Goal: Task Accomplishment & Management: Use online tool/utility

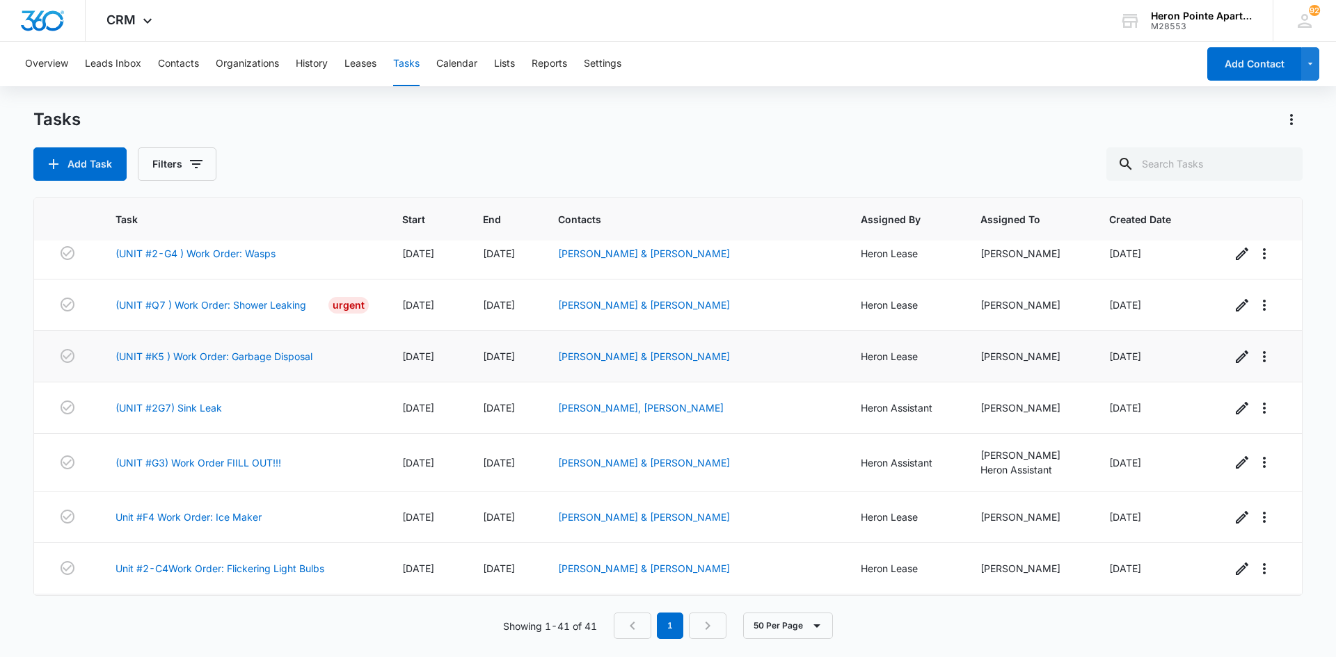
scroll to position [1461, 0]
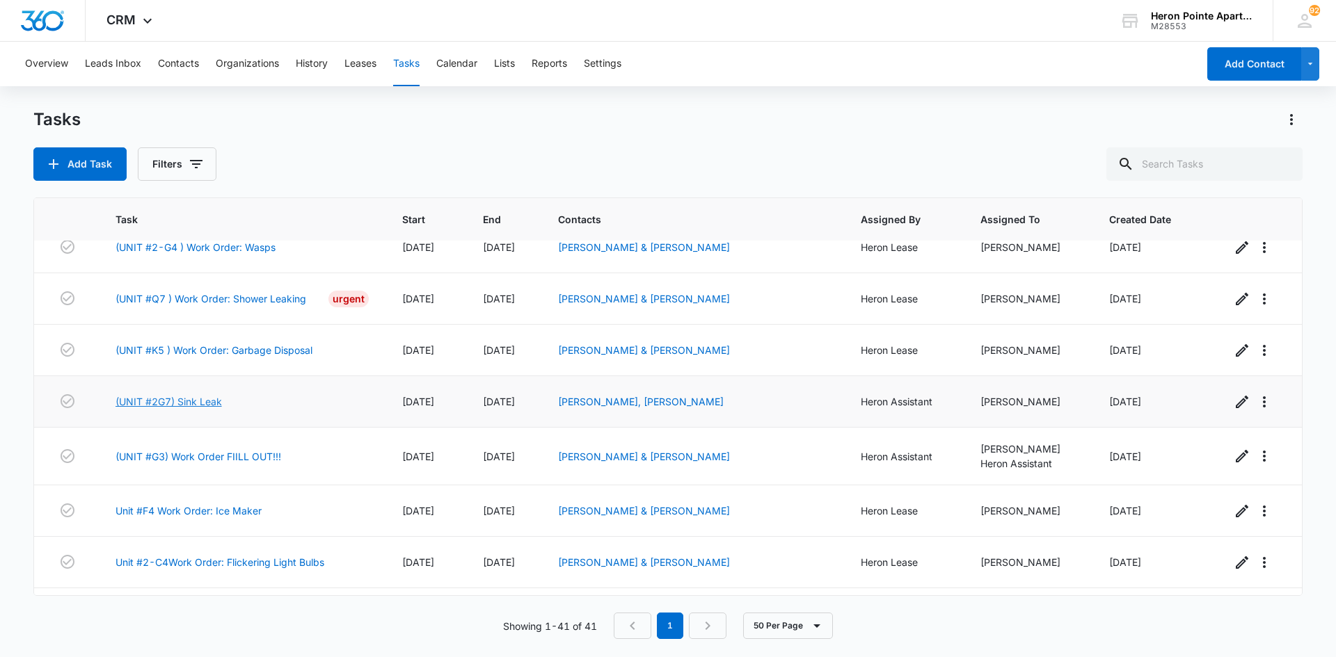
click at [211, 402] on link "(UNIT #2G7) Sink Leak" at bounding box center [168, 401] width 106 height 15
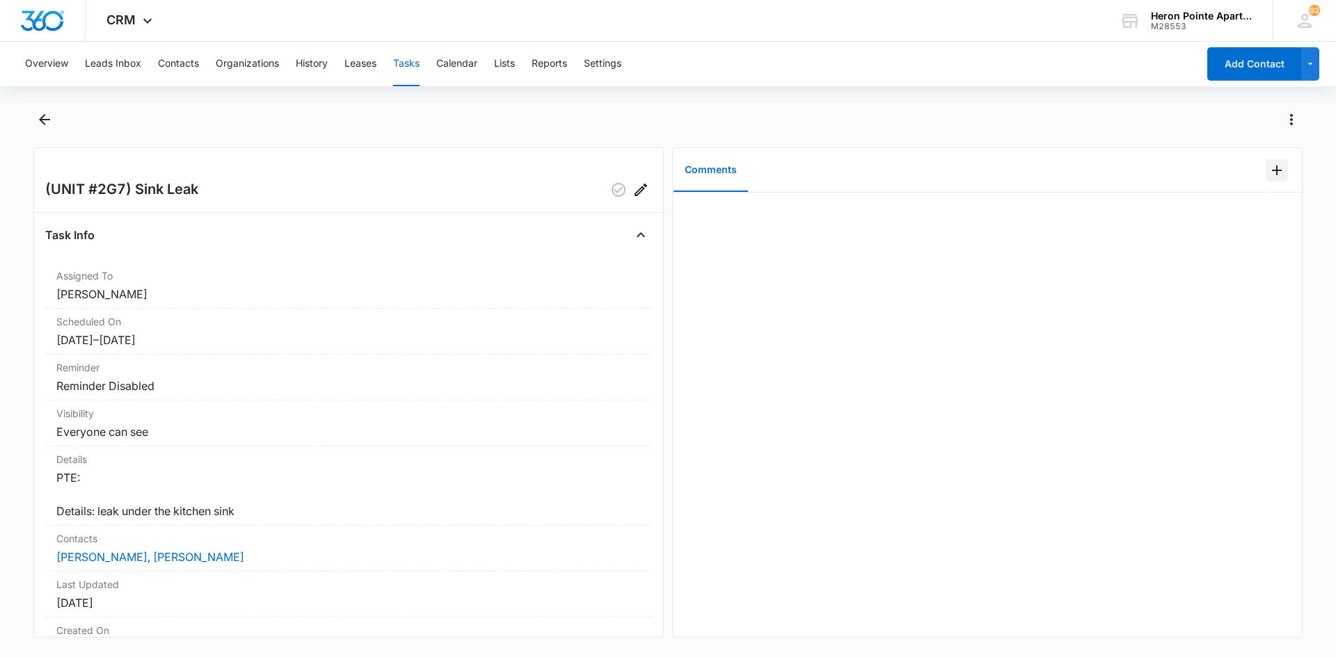
click at [1272, 171] on icon "Add Comment" at bounding box center [1276, 170] width 17 height 17
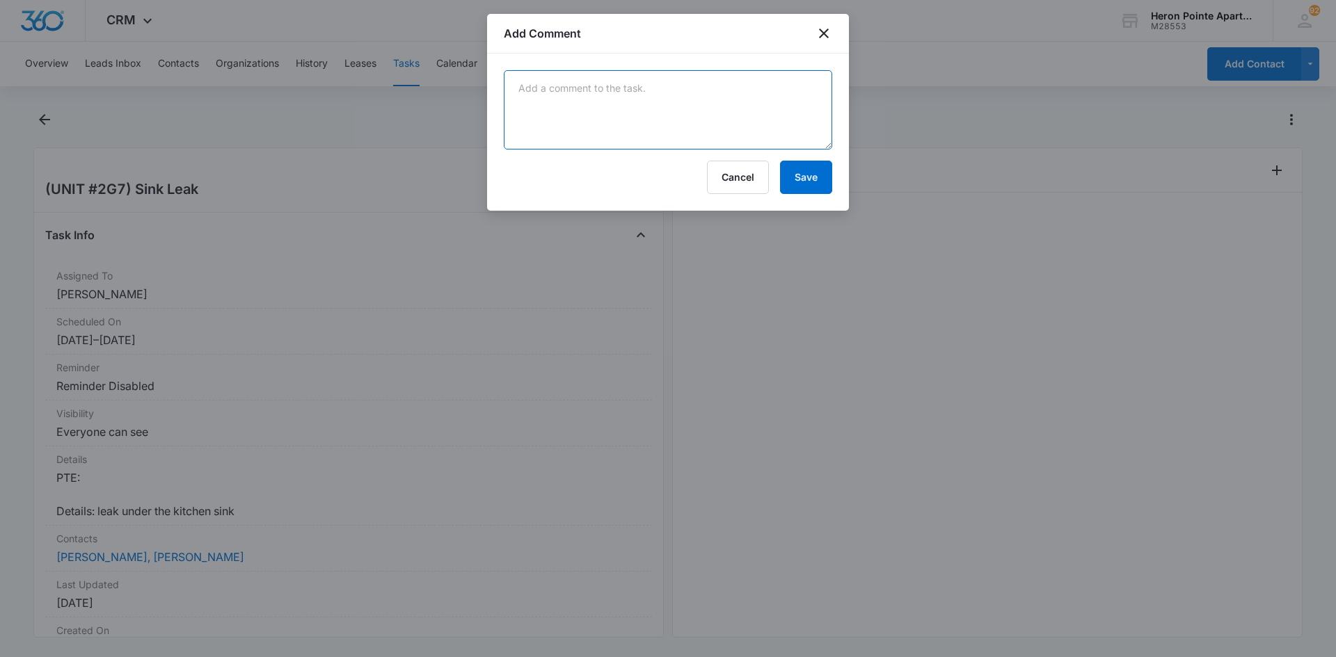
click at [575, 107] on textarea at bounding box center [668, 109] width 328 height 79
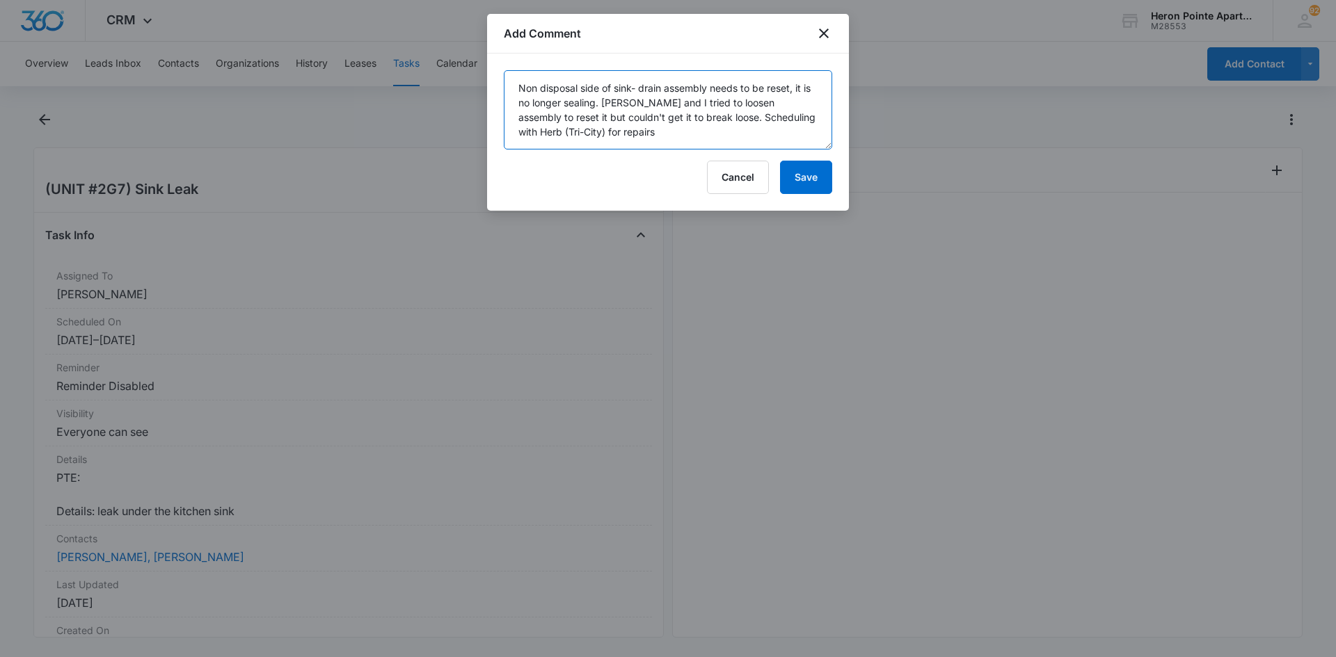
click at [811, 103] on textarea "Non disposal side of sink- drain assembly needs to be reset, it is no longer se…" at bounding box center [668, 109] width 328 height 79
click at [538, 121] on textarea "Non disposal side of sink- drain assembly needs to be reset, it is no longer se…" at bounding box center [668, 109] width 328 height 79
click at [675, 131] on textarea "Non disposal side of sink- drain assembly needs to be reset, it is no longer se…" at bounding box center [668, 109] width 328 height 79
type textarea "Non disposal side of sink- drain assembly needs to be reset, it is no longer se…"
click at [810, 182] on button "Save" at bounding box center [806, 177] width 52 height 33
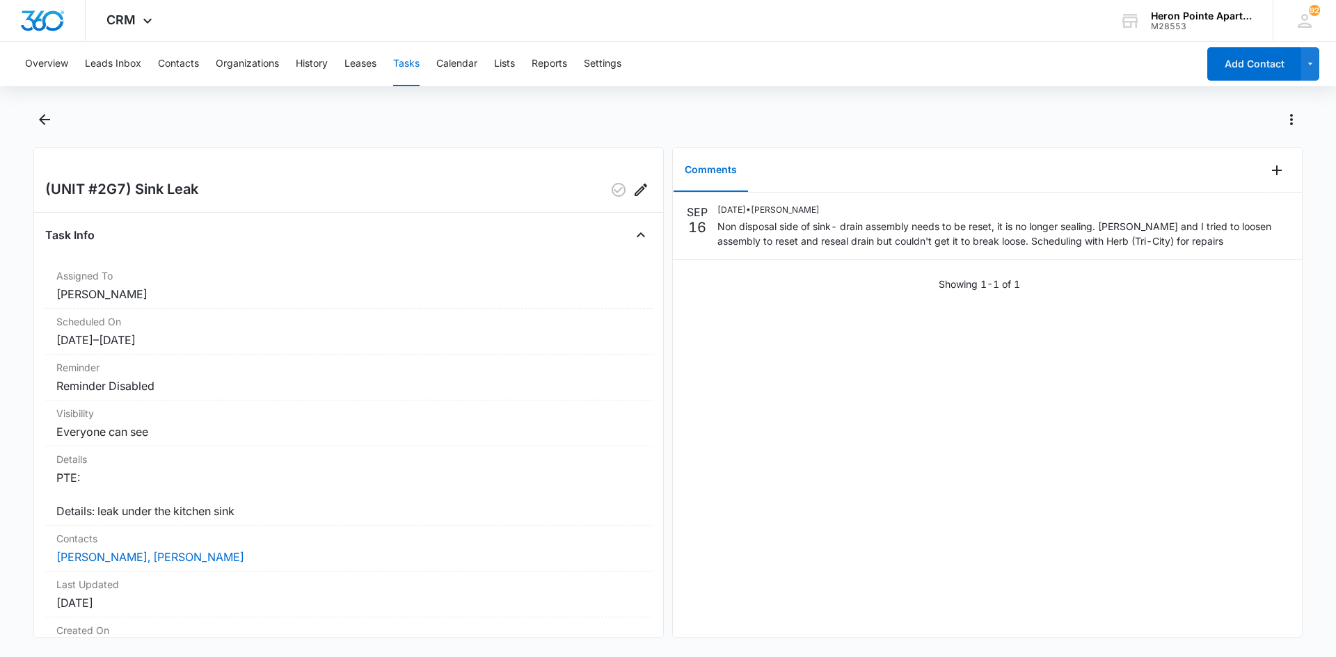
click at [408, 62] on button "Tasks" at bounding box center [406, 64] width 26 height 45
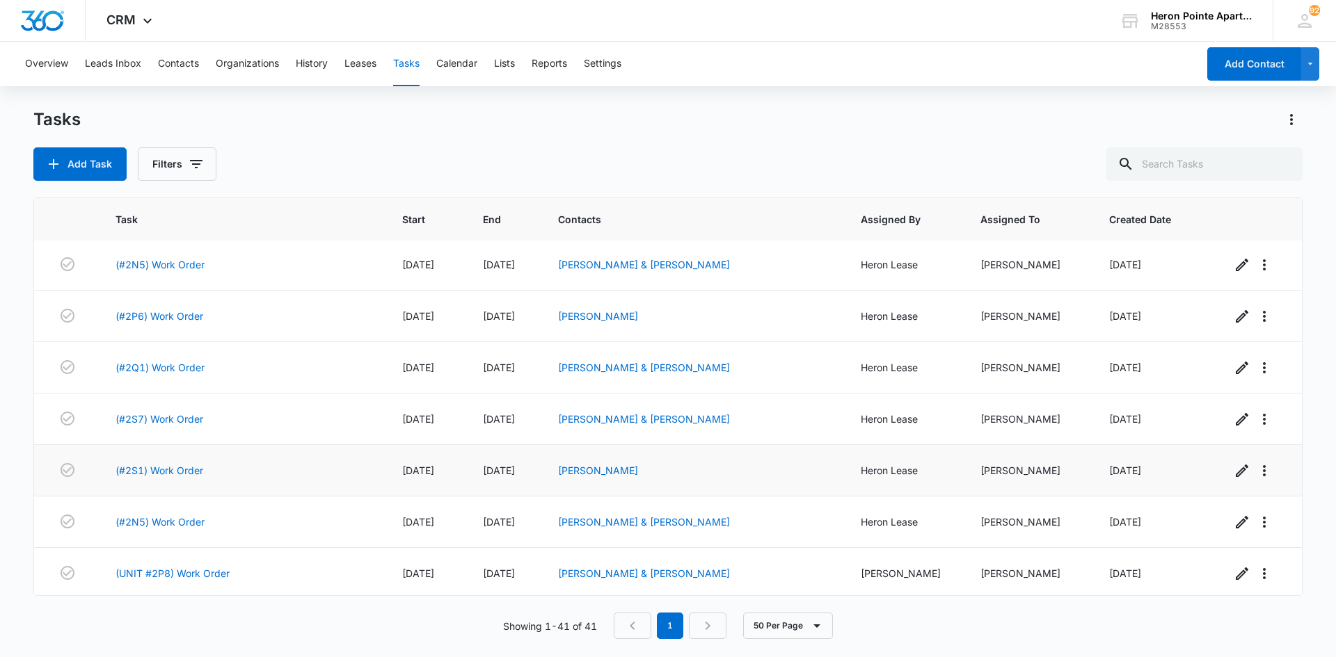
scroll to position [209, 0]
click at [182, 471] on link "(#2S1) Work Order" at bounding box center [159, 470] width 88 height 15
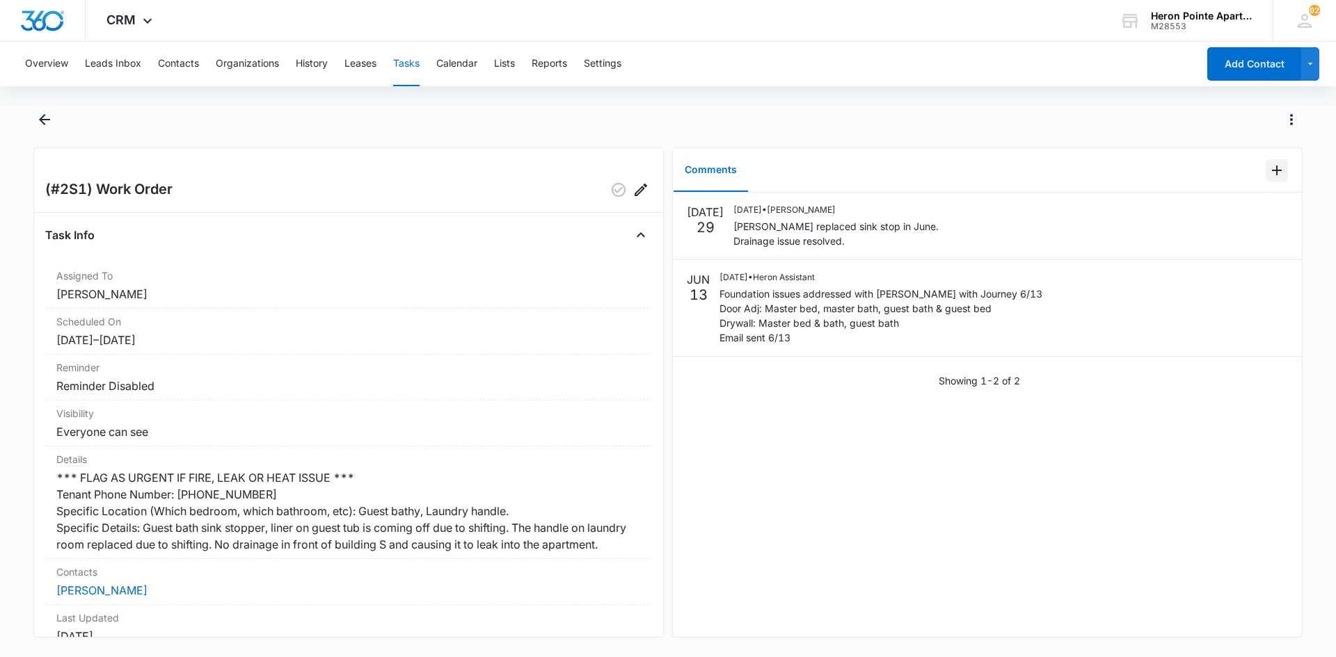
click at [1272, 171] on icon "Add Comment" at bounding box center [1277, 171] width 10 height 10
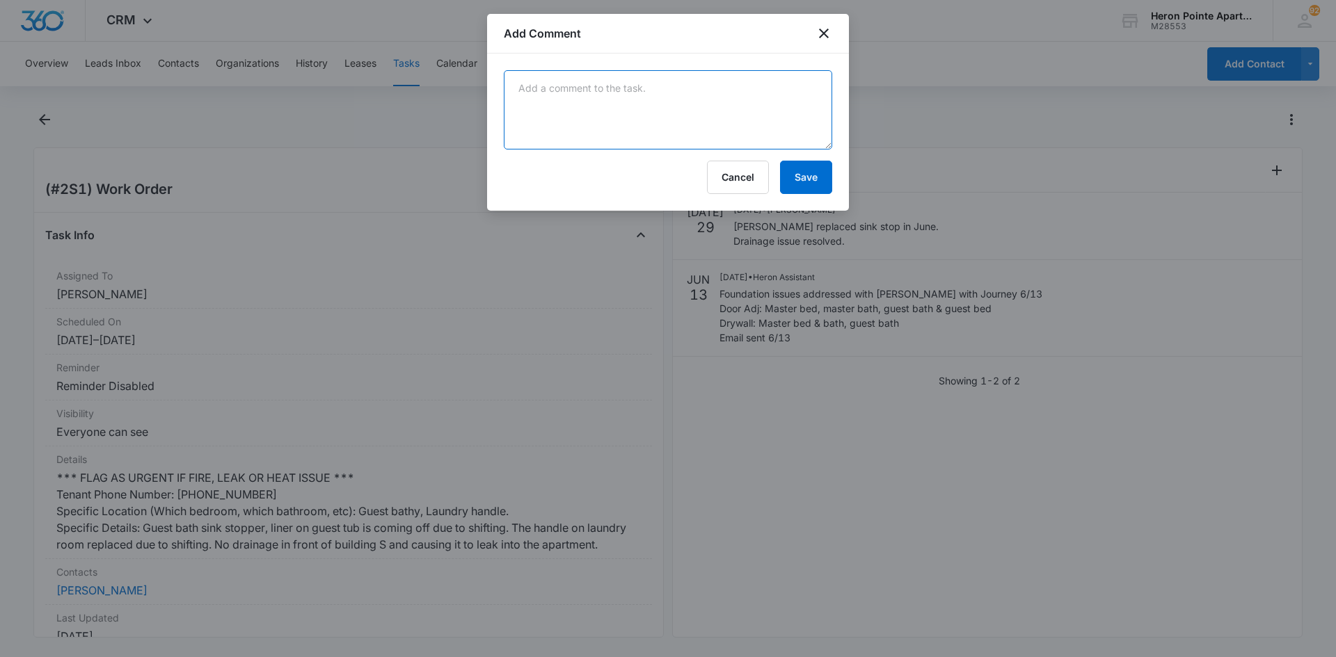
click at [557, 91] on textarea at bounding box center [668, 109] width 328 height 79
type textarea "D"
type textarea "Laundry door handle replaced."
click at [807, 173] on button "Save" at bounding box center [806, 177] width 52 height 33
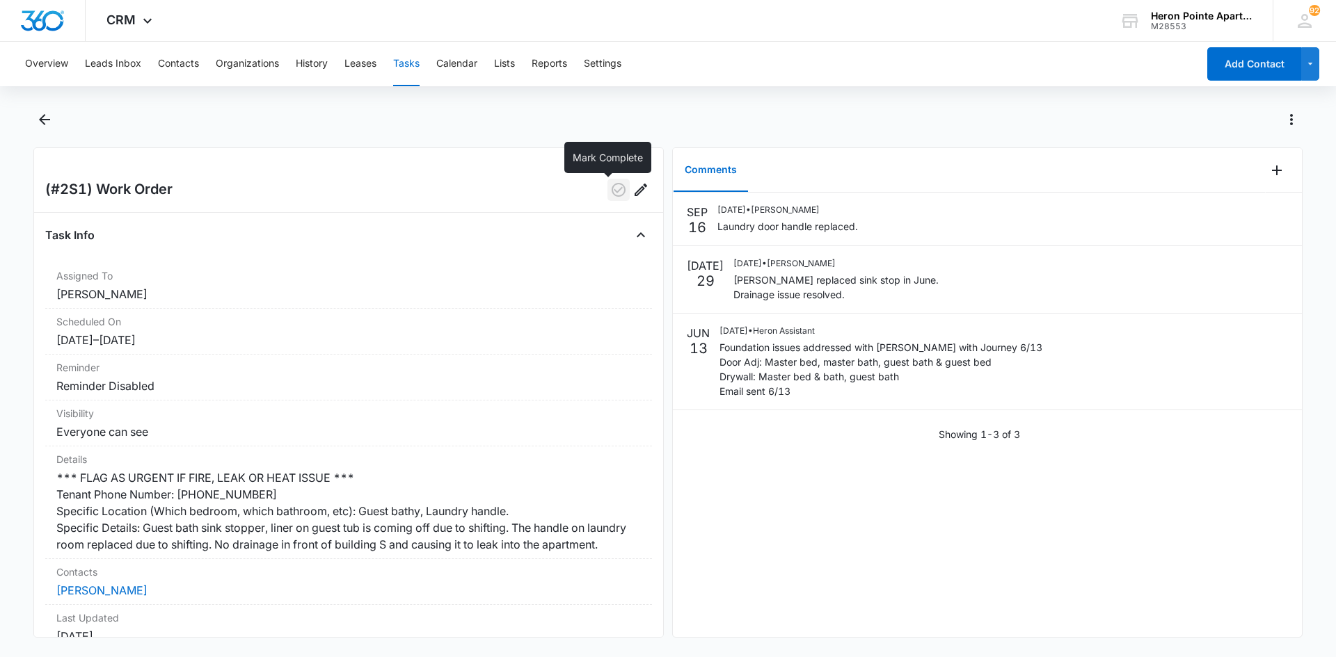
click at [610, 189] on icon "button" at bounding box center [618, 190] width 17 height 17
click at [406, 61] on button "Tasks" at bounding box center [406, 64] width 26 height 45
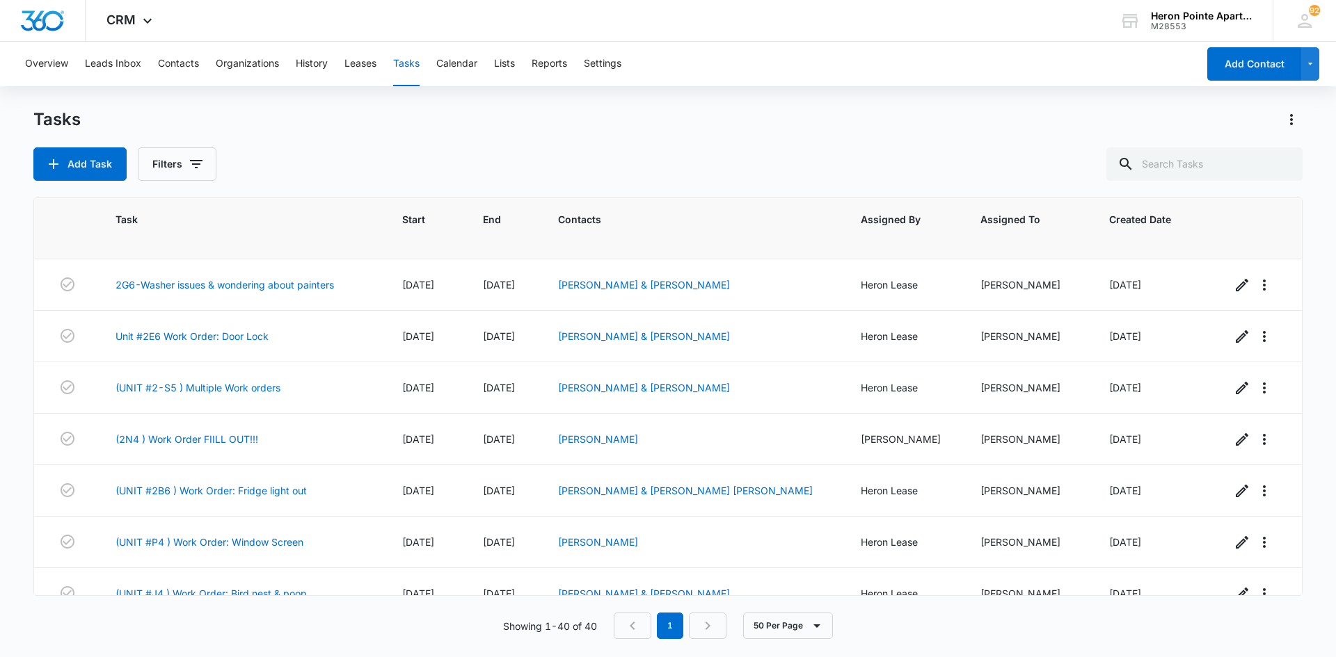
scroll to position [1044, 0]
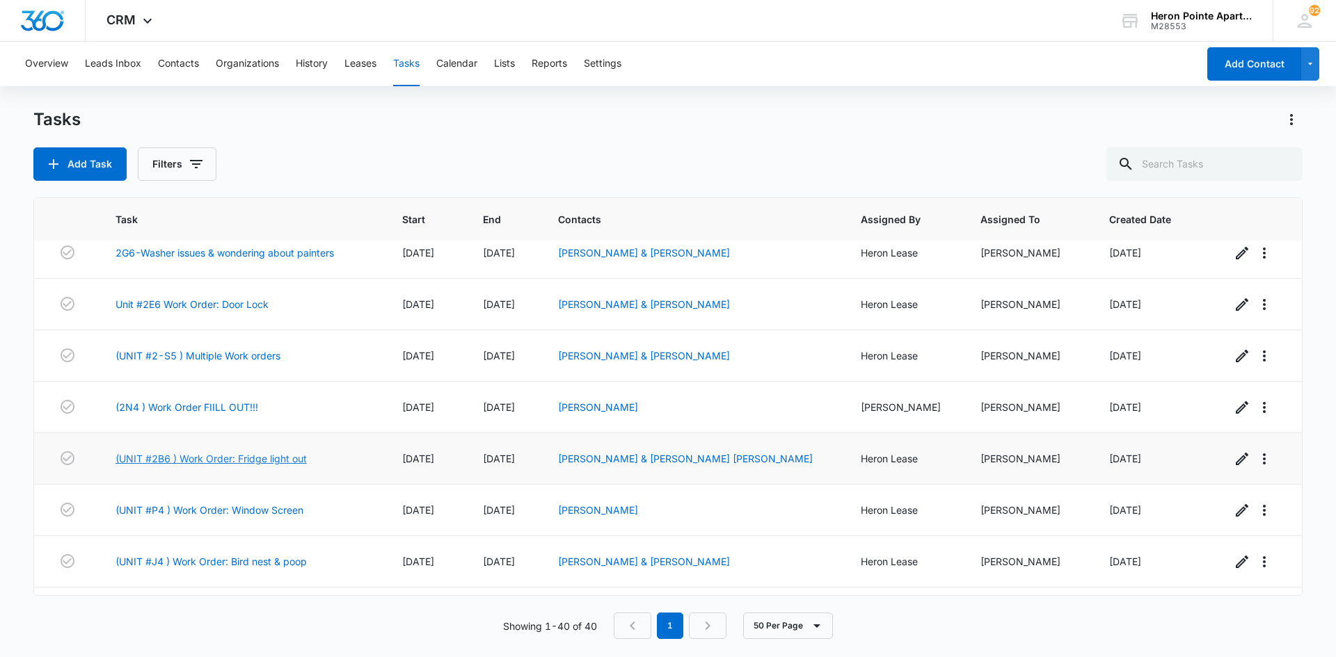
click at [269, 459] on link "(UNIT #2B6 ) Work Order: Fridge light out" at bounding box center [210, 458] width 191 height 15
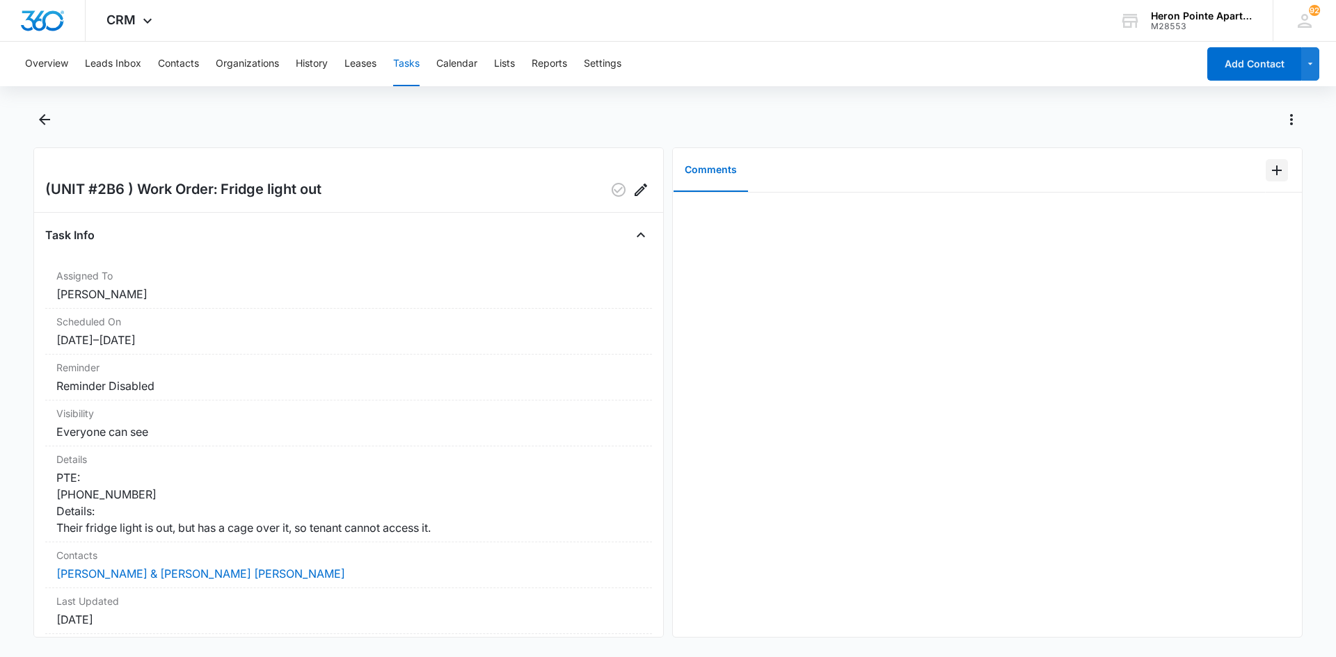
click at [1272, 170] on icon "Add Comment" at bounding box center [1277, 171] width 10 height 10
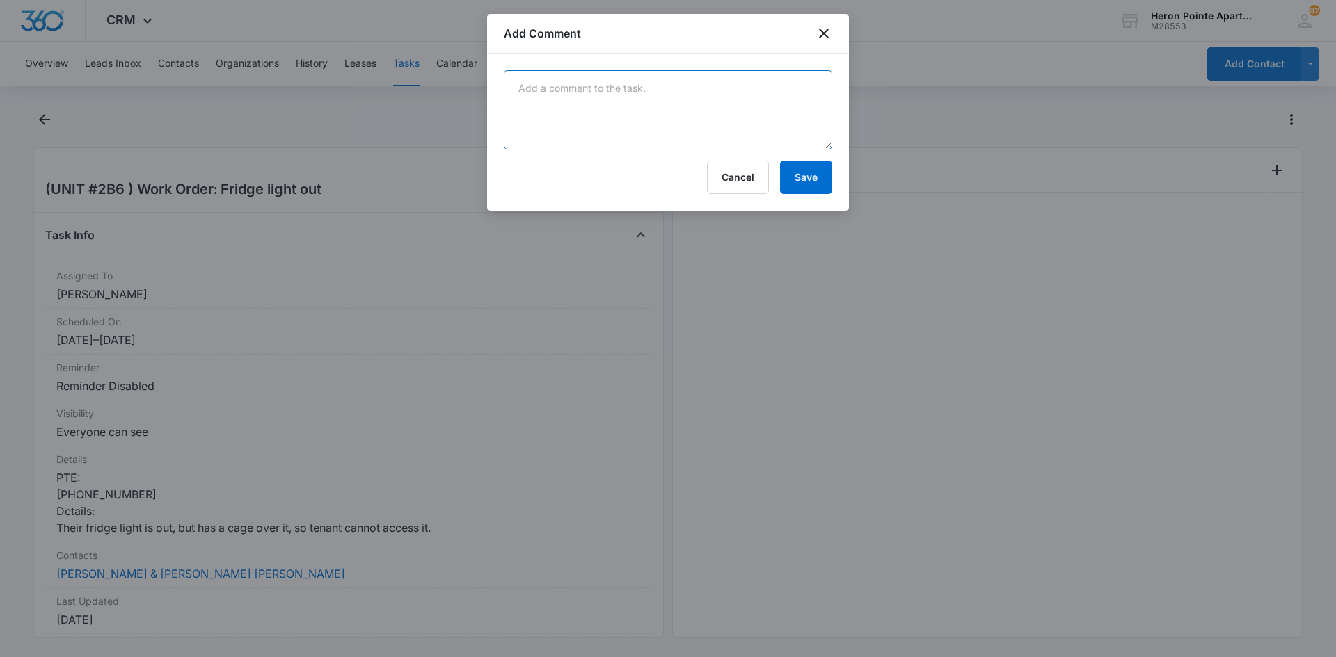
click at [604, 83] on textarea at bounding box center [668, 109] width 328 height 79
type textarea "Replaced bulb"
click at [810, 173] on button "Save" at bounding box center [806, 177] width 52 height 33
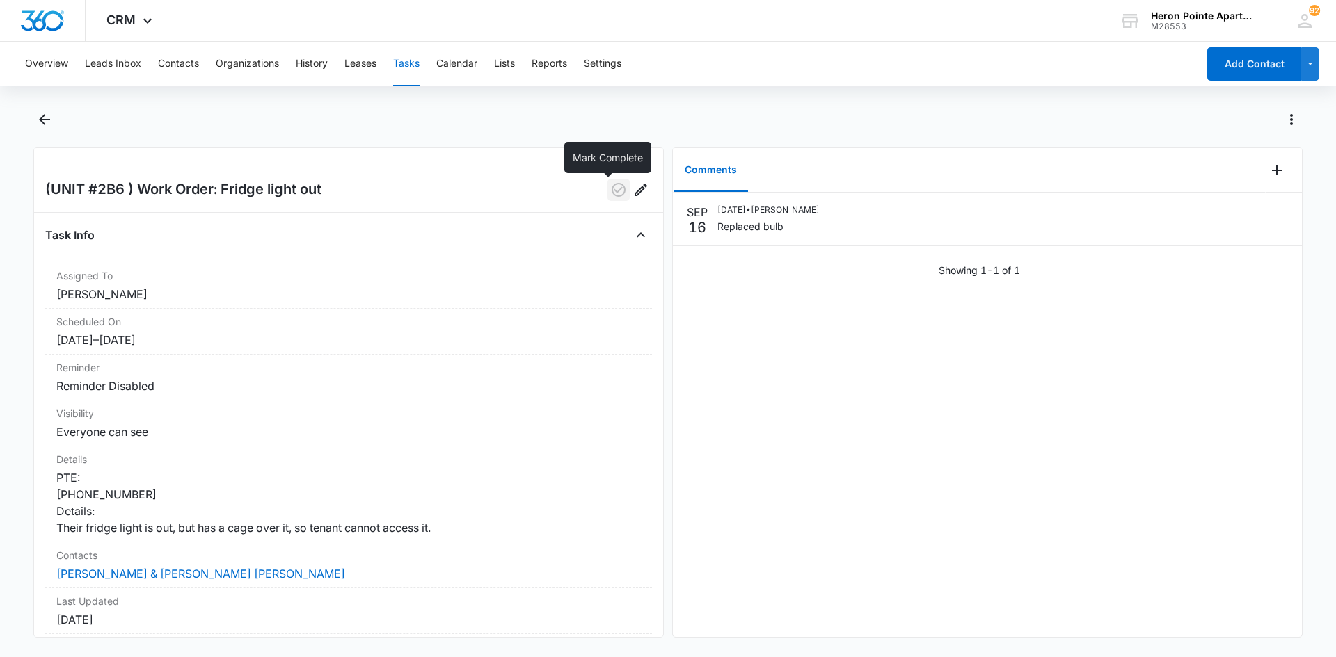
click at [612, 191] on icon "button" at bounding box center [619, 190] width 14 height 14
click at [408, 61] on button "Tasks" at bounding box center [406, 64] width 26 height 45
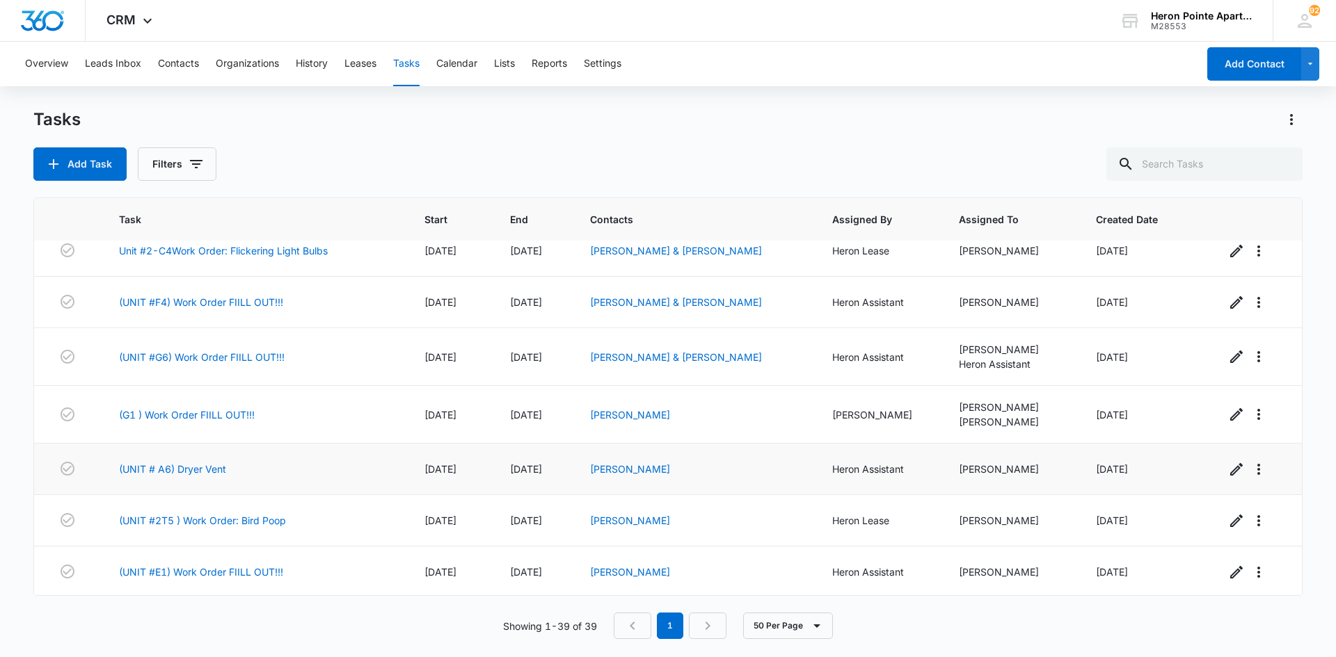
scroll to position [1672, 0]
